Goal: Navigation & Orientation: Find specific page/section

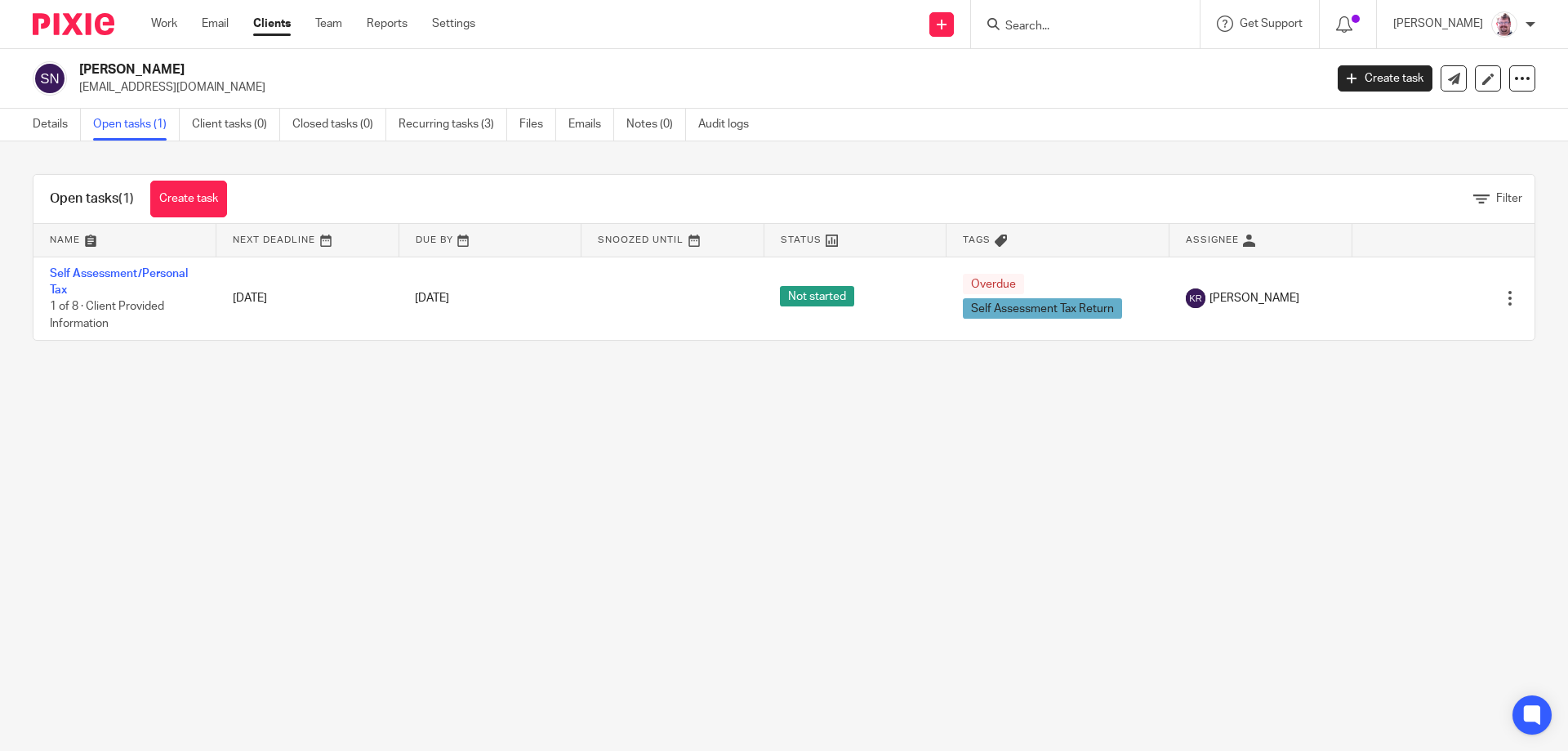
click at [335, 22] on link "Team" at bounding box center [328, 24] width 27 height 17
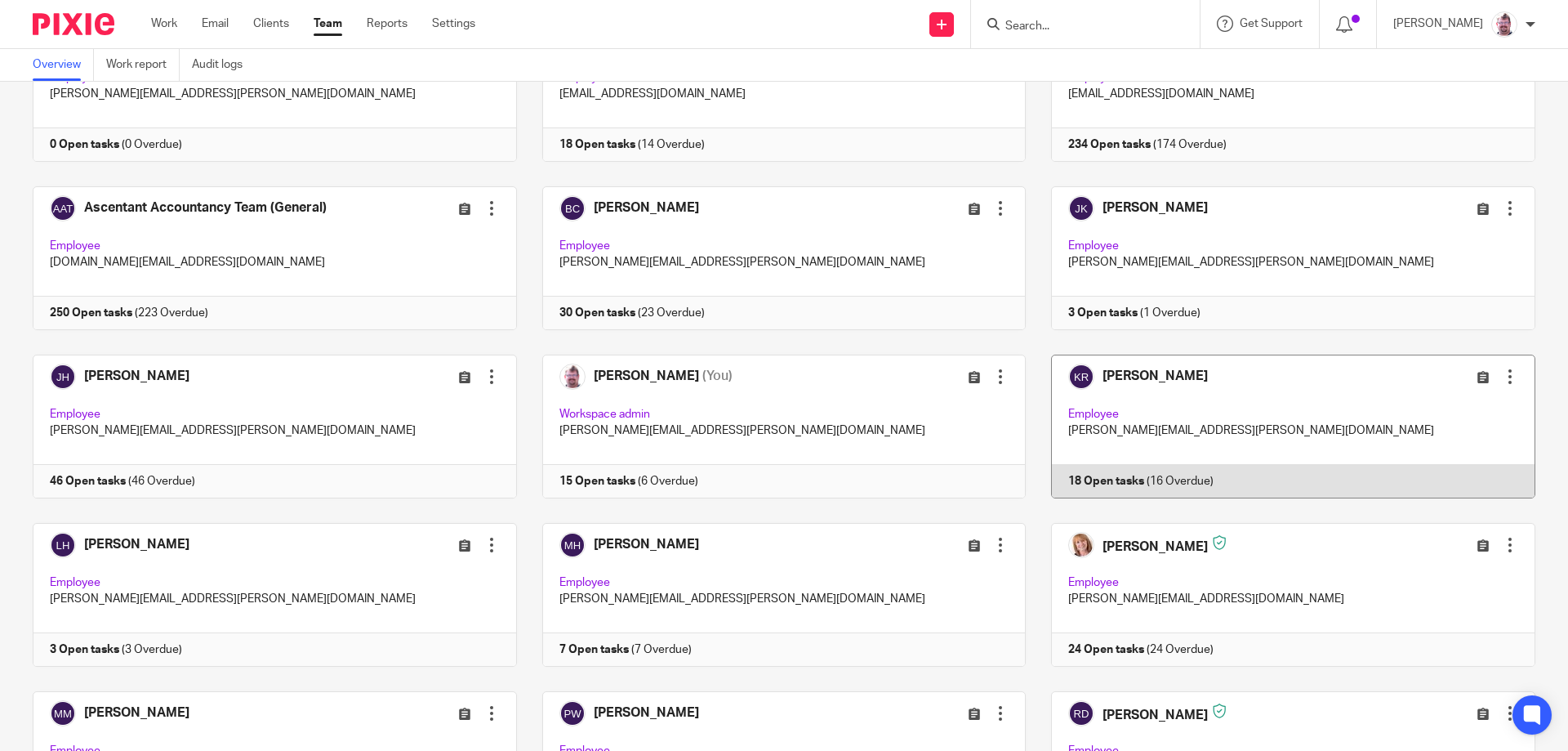
scroll to position [164, 0]
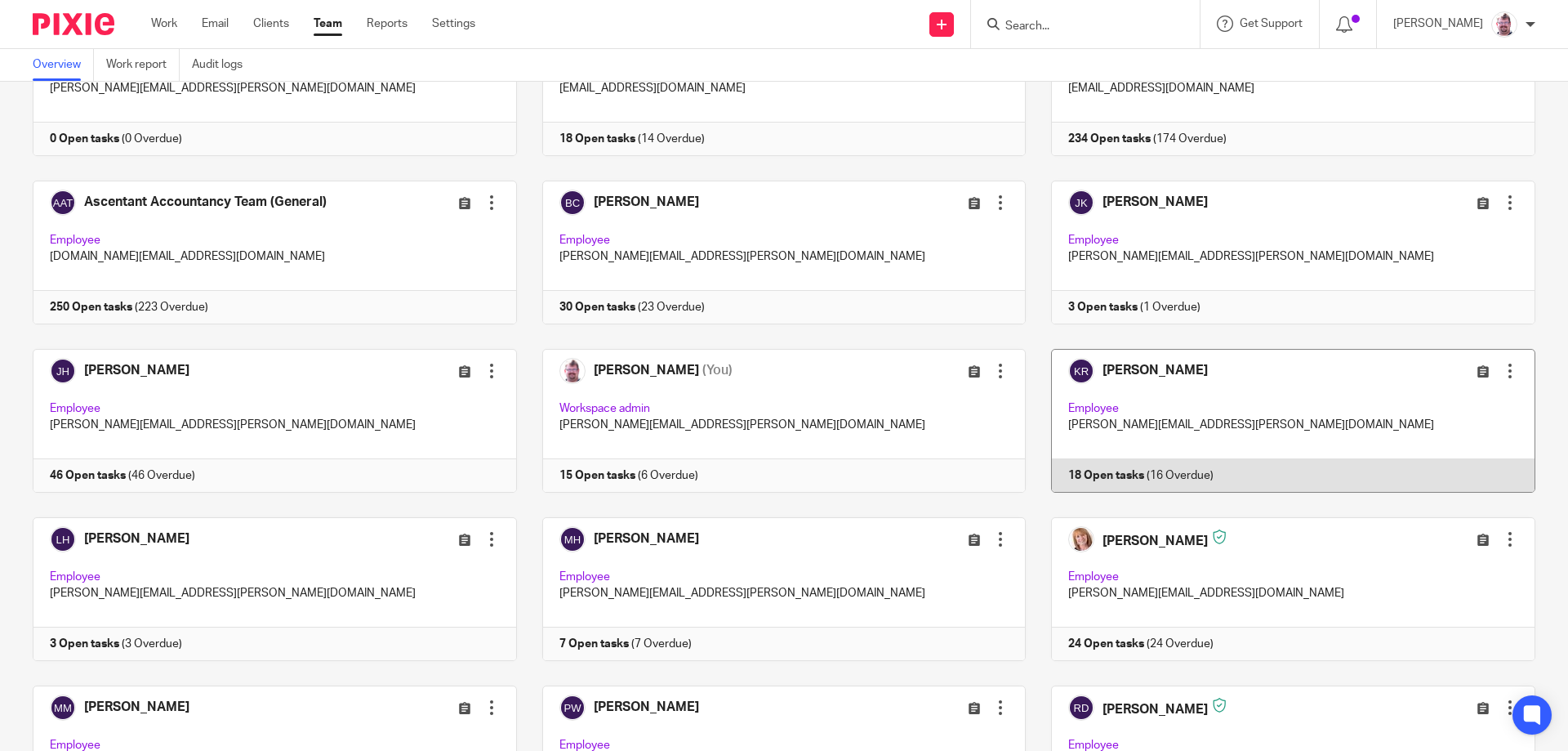
click at [1155, 465] on link at bounding box center [1280, 421] width 510 height 143
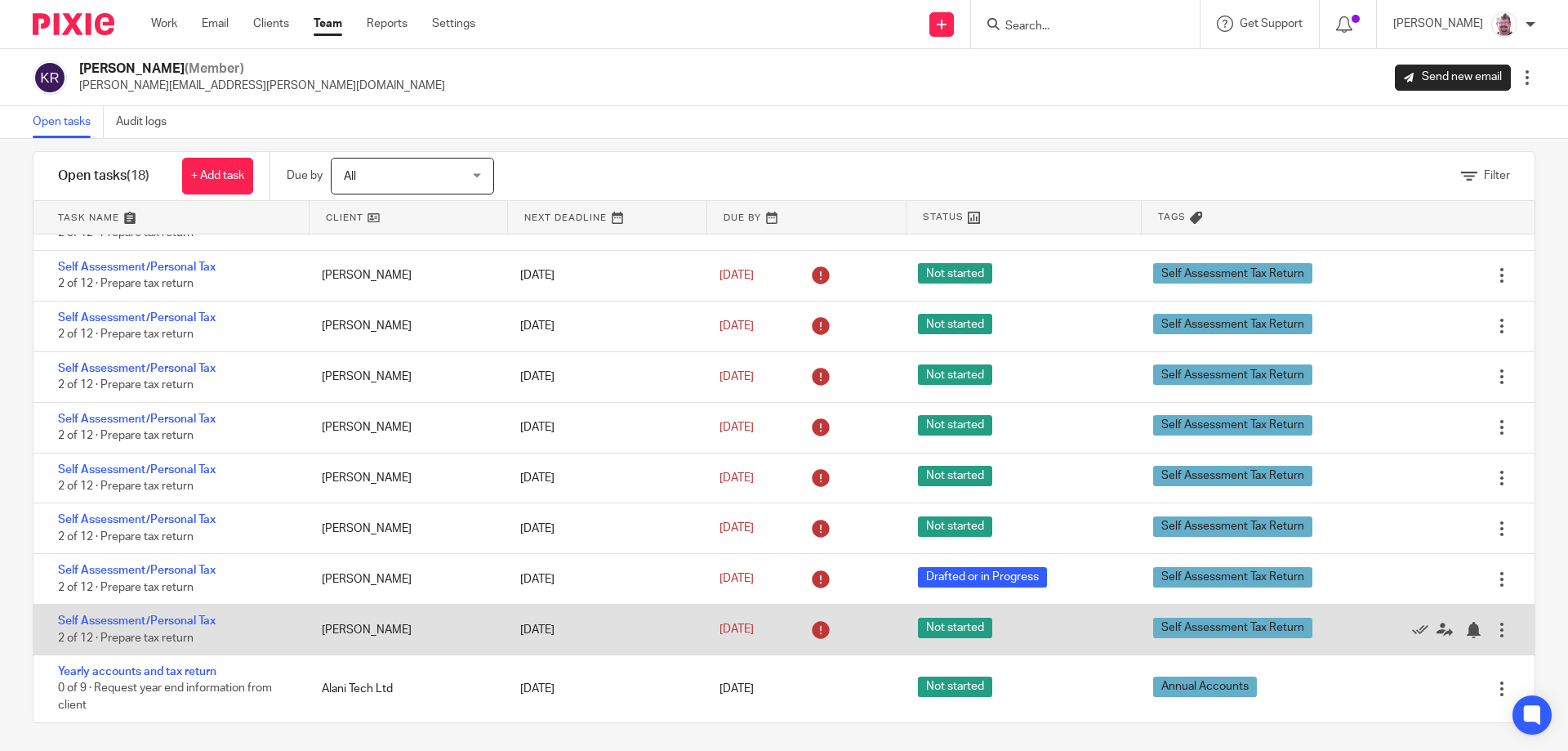
scroll to position [25, 0]
